Goal: Information Seeking & Learning: Learn about a topic

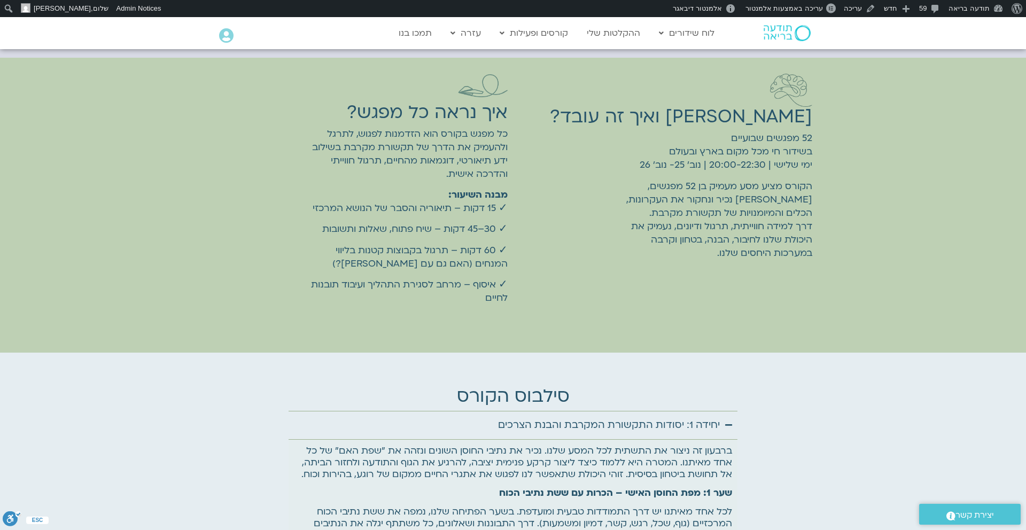
scroll to position [3194, 0]
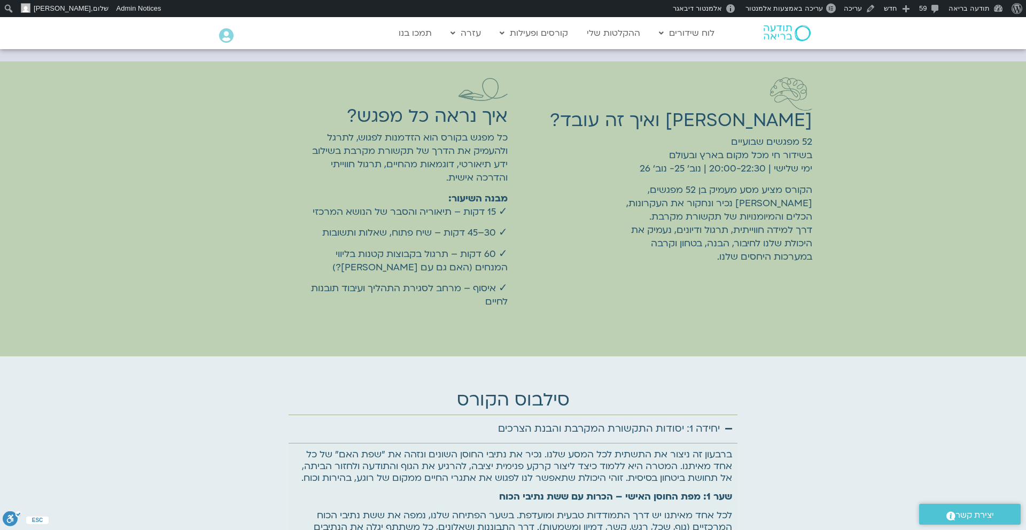
click at [674, 148] on p "52 מפגשים שבועיים בשידור חי מכל מקום בארץ ובעולם ימי שלישי | 20:00-22:30 | נוב׳…" at bounding box center [713, 155] width 197 height 40
click at [718, 140] on p "52 מפגשים שבועיים בשידור חי מכל מקום בארץ ובעולם ימי שלישי | 20:00-22:30 | נוב׳…" at bounding box center [713, 155] width 197 height 40
drag, startPoint x: 623, startPoint y: 147, endPoint x: 822, endPoint y: 121, distance: 200.3
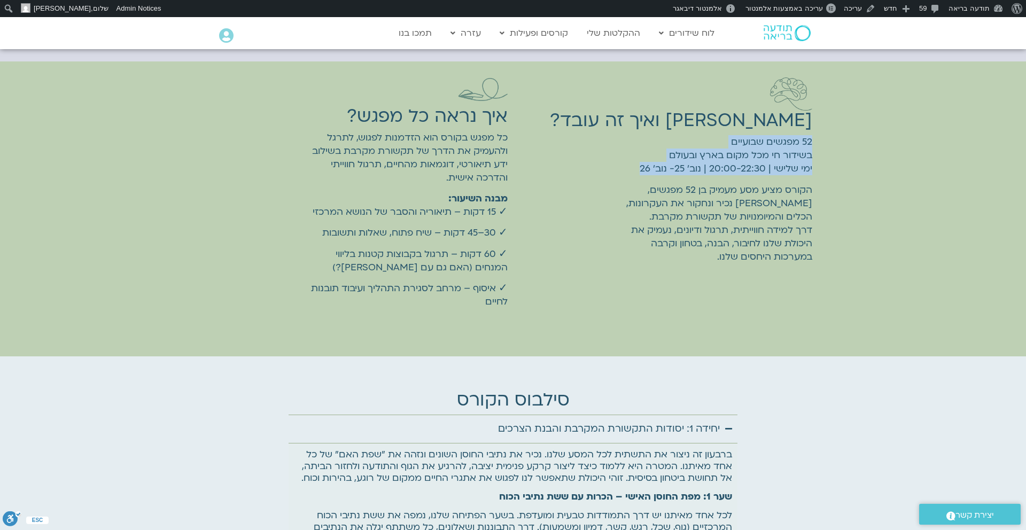
click at [822, 121] on div "סילבוס ואיך זה עובד? 52 מפגשים שבועיים בשידור חי מכל מקום בארץ ובעולם ימי שלישי…" at bounding box center [513, 208] width 1026 height 295
copy p "52 מפגשים שבועיים בשידור חי מכל מקום בארץ ובעולם ימי שלישי | 20:00-22:30 | נוב׳…"
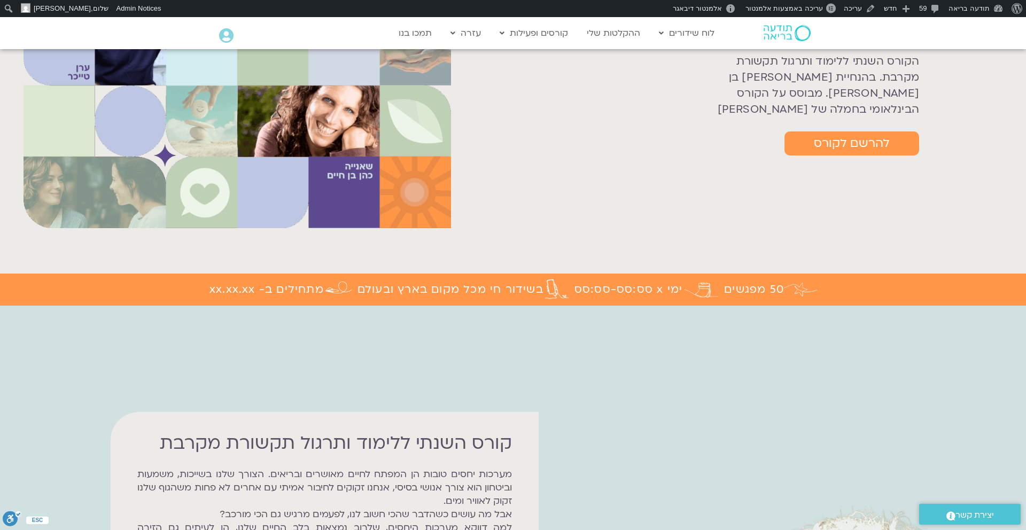
scroll to position [0, 0]
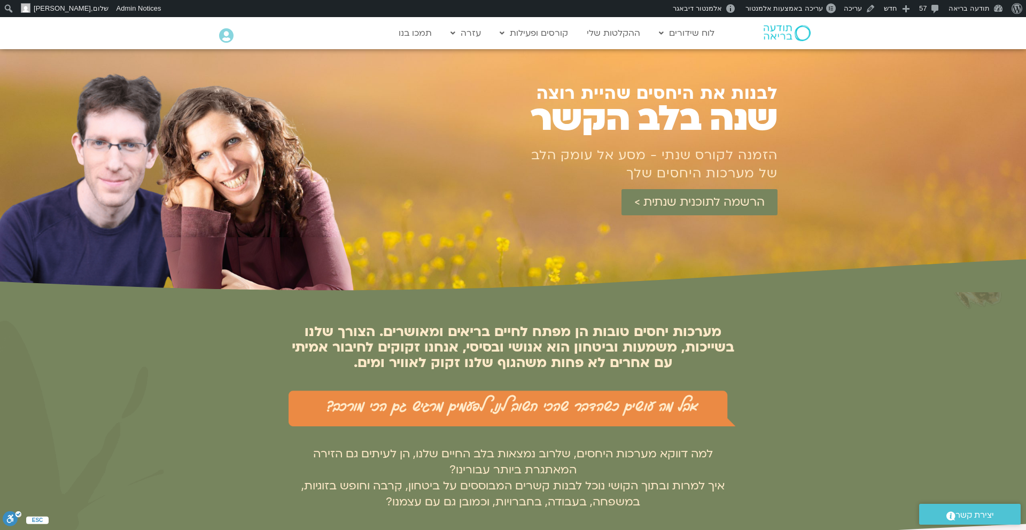
click at [651, 90] on h1 "לבנות את היחסים שהיית רוצה" at bounding box center [633, 93] width 288 height 18
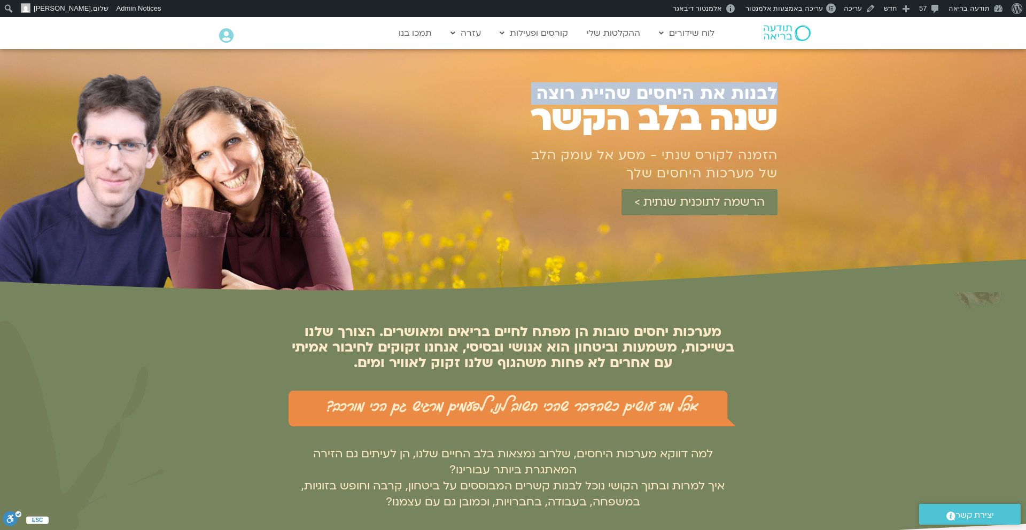
click at [651, 90] on h1 "לבנות את היחסים שהיית רוצה" at bounding box center [633, 93] width 288 height 18
copy div "לבנות את היחסים שהיית רוצה"
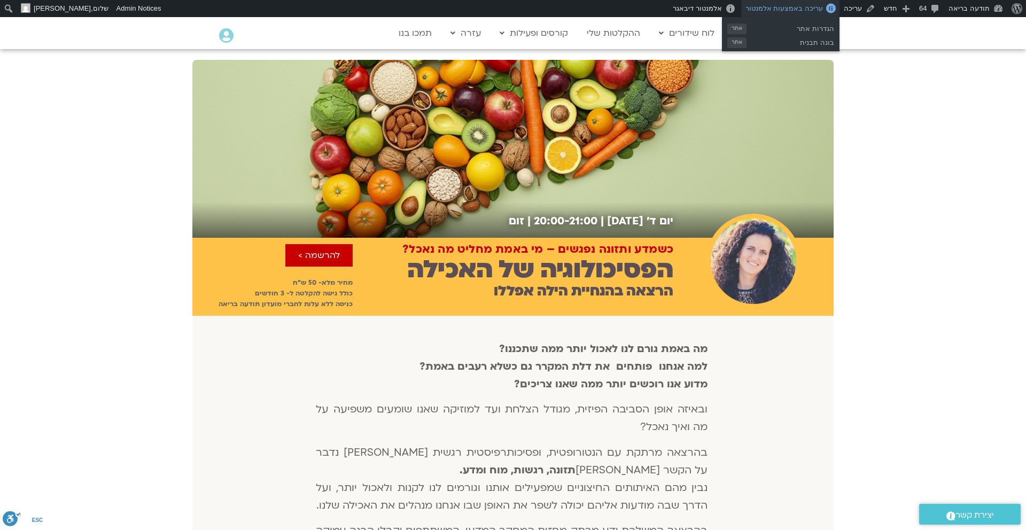
click at [797, 5] on span "עריכה באמצעות אלמנטור" at bounding box center [783, 8] width 77 height 8
